Goal: Download file/media

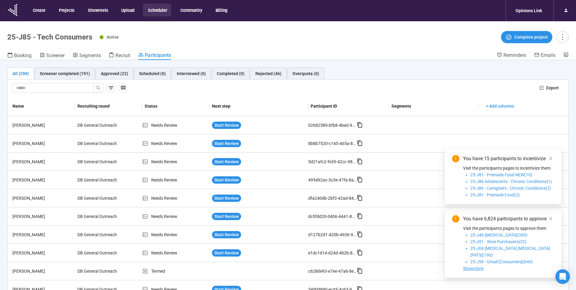
click at [160, 11] on button "Scheduler" at bounding box center [157, 10] width 28 height 13
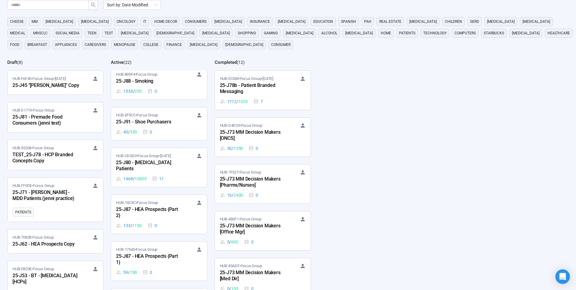
scroll to position [486, 0]
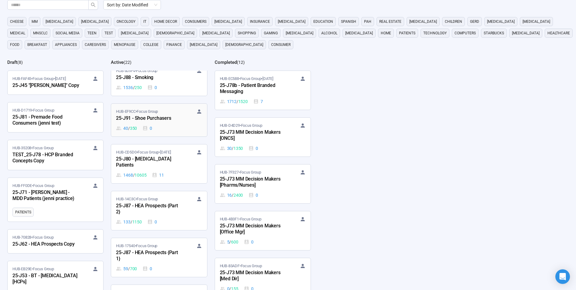
click at [164, 115] on div "25-J91 - Shoe Purchasers" at bounding box center [149, 118] width 67 height 8
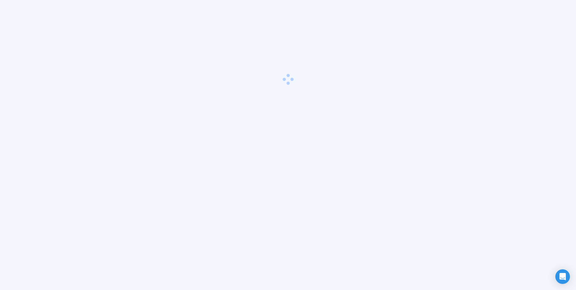
scroll to position [21, 0]
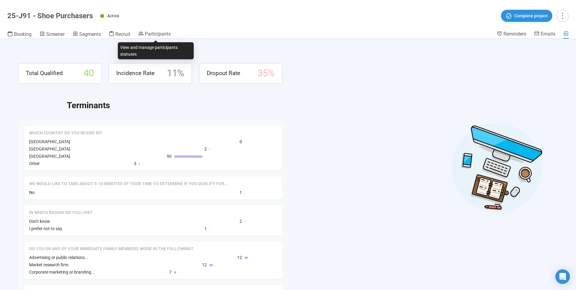
click at [167, 29] on header "25-J91 - Shoe Purchasers Active Complete project Booking Screener Segments Recr…" at bounding box center [288, 19] width 576 height 39
click at [167, 32] on span "Participants" at bounding box center [158, 34] width 26 height 6
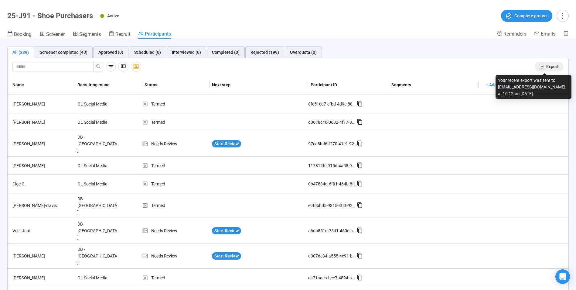
click at [546, 67] on span "Export" at bounding box center [552, 66] width 12 height 7
